Goal: Check status: Check status

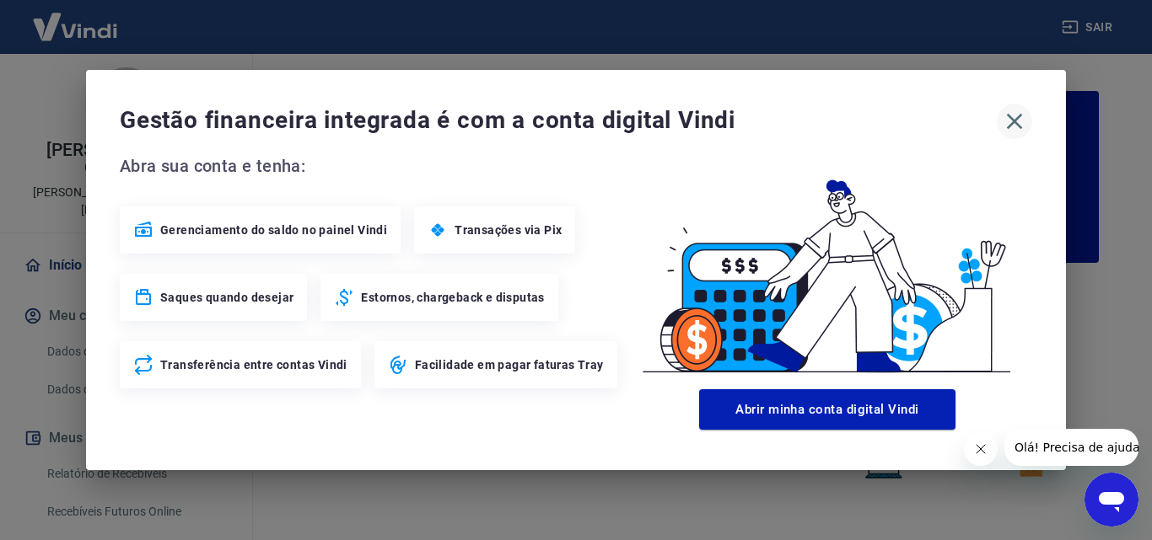
click at [1021, 120] on icon "button" at bounding box center [1014, 121] width 27 height 27
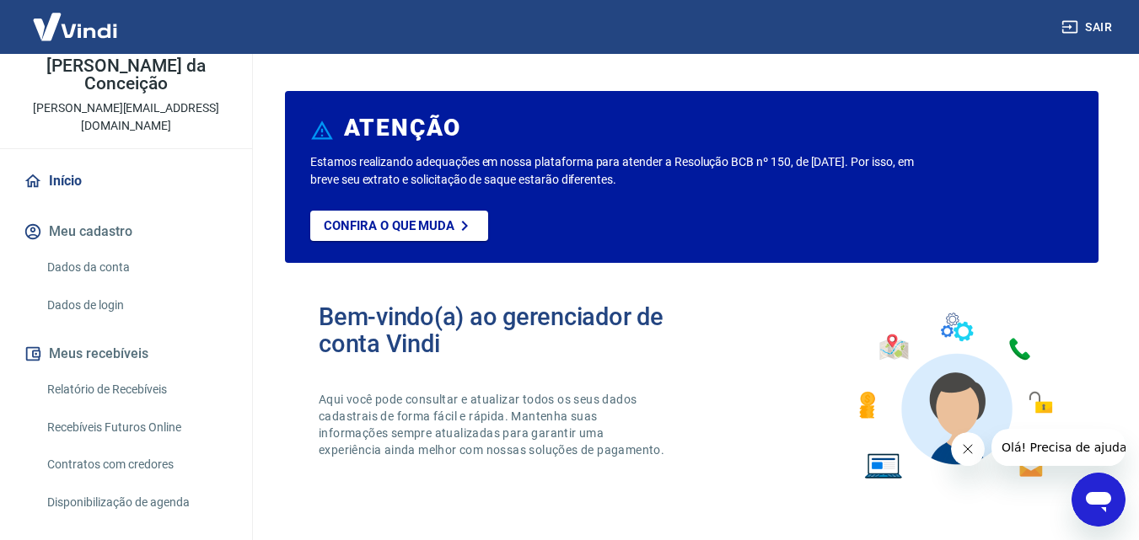
scroll to position [147, 0]
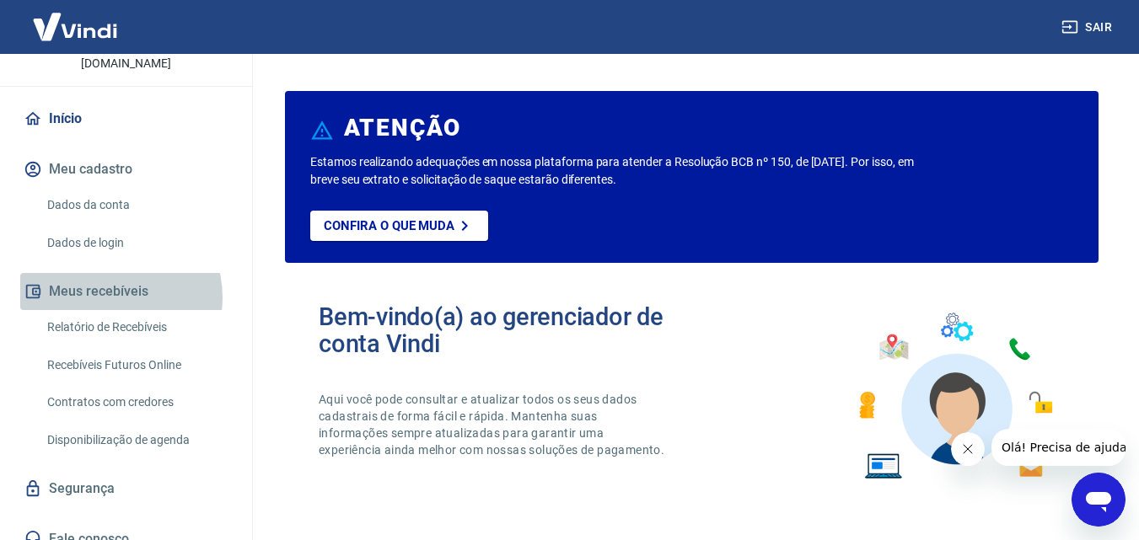
click at [107, 280] on button "Meus recebíveis" at bounding box center [126, 291] width 212 height 37
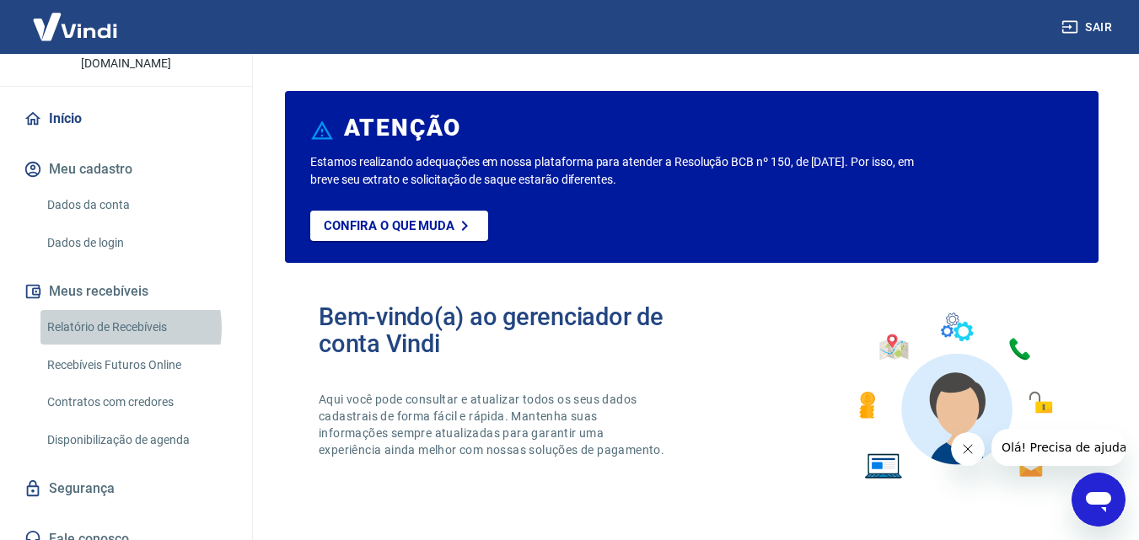
click at [110, 310] on link "Relatório de Recebíveis" at bounding box center [135, 327] width 191 height 35
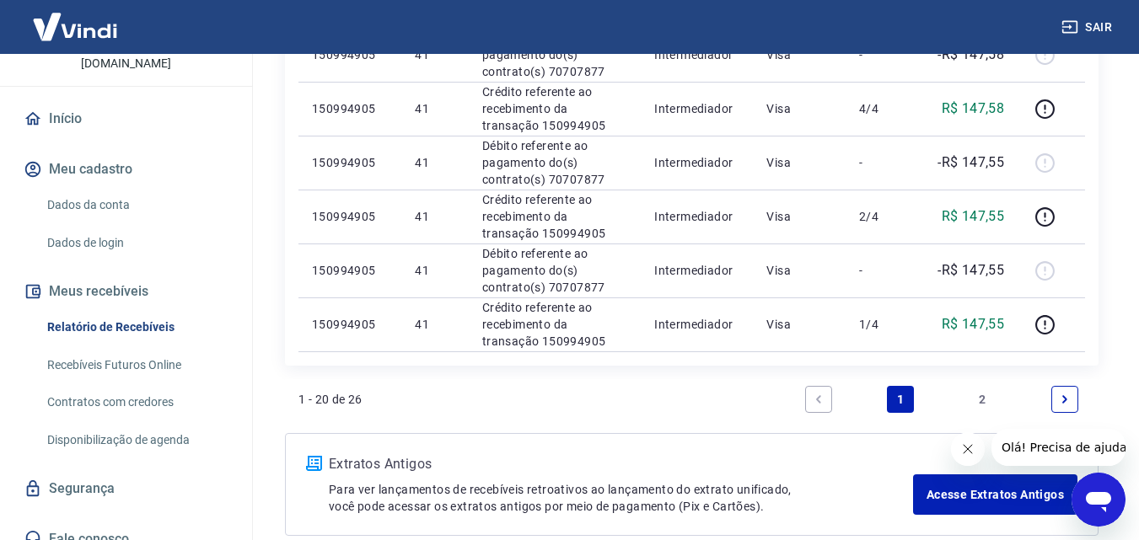
scroll to position [1269, 0]
